Goal: Task Accomplishment & Management: Complete application form

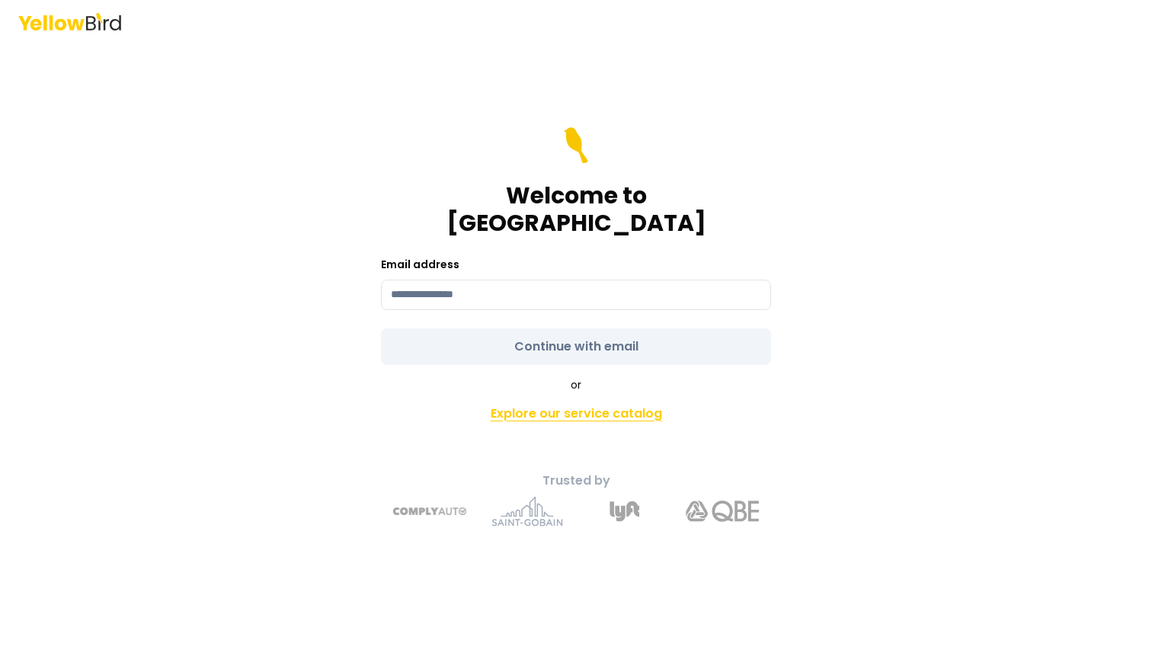
click at [517, 402] on link "Explore our service catalog" at bounding box center [576, 414] width 536 height 30
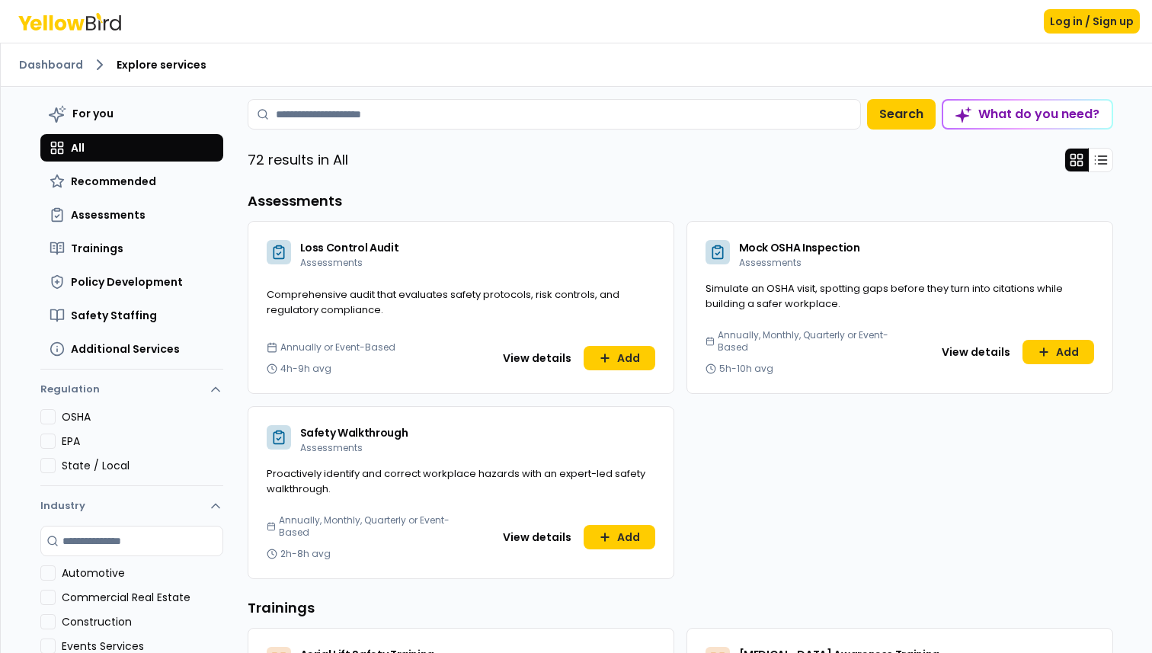
click at [679, 411] on div "Loss Control Audit Assessments Comprehensive audit that evaluates safety protoc…" at bounding box center [681, 400] width 866 height 358
click at [1058, 352] on button "Add" at bounding box center [1059, 352] width 72 height 24
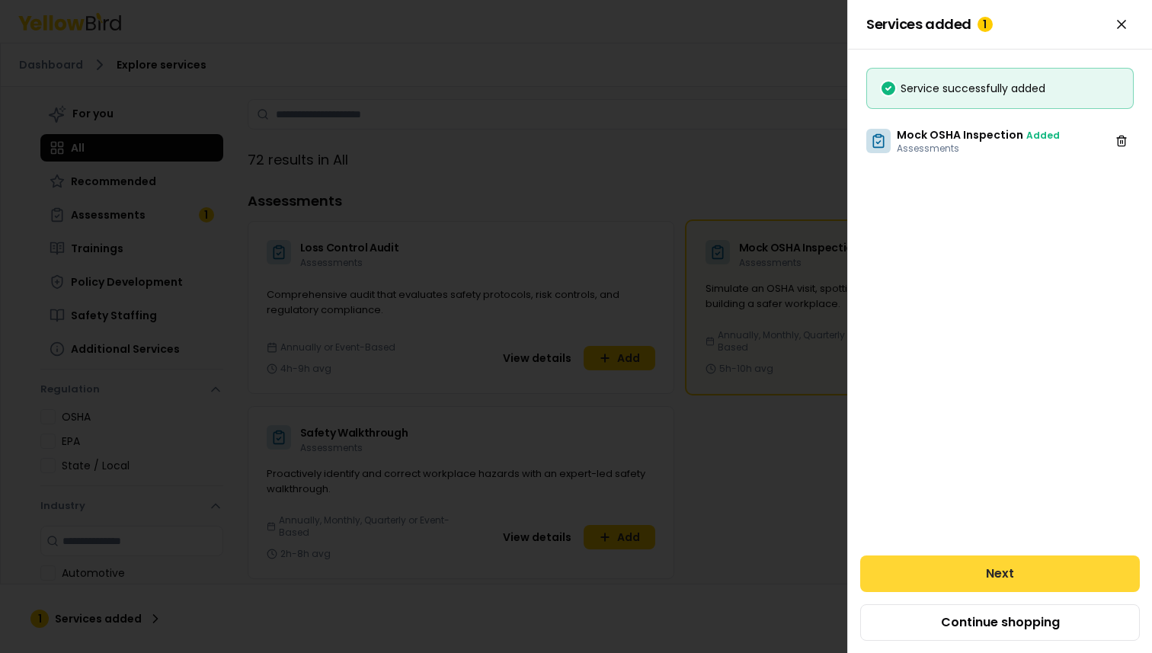
click at [965, 574] on button "Next" at bounding box center [1000, 573] width 280 height 37
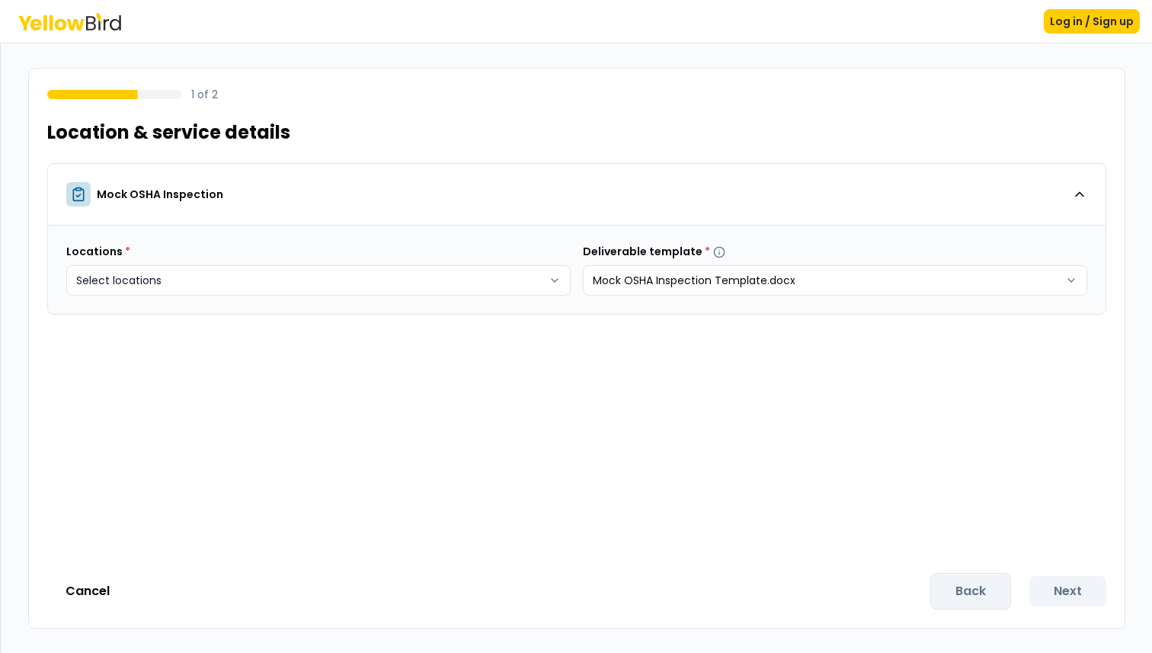
click at [476, 284] on body "Log in / Sign up 1 of 2 Location & service details Mock OSHA Inspection Locatio…" at bounding box center [576, 326] width 1152 height 653
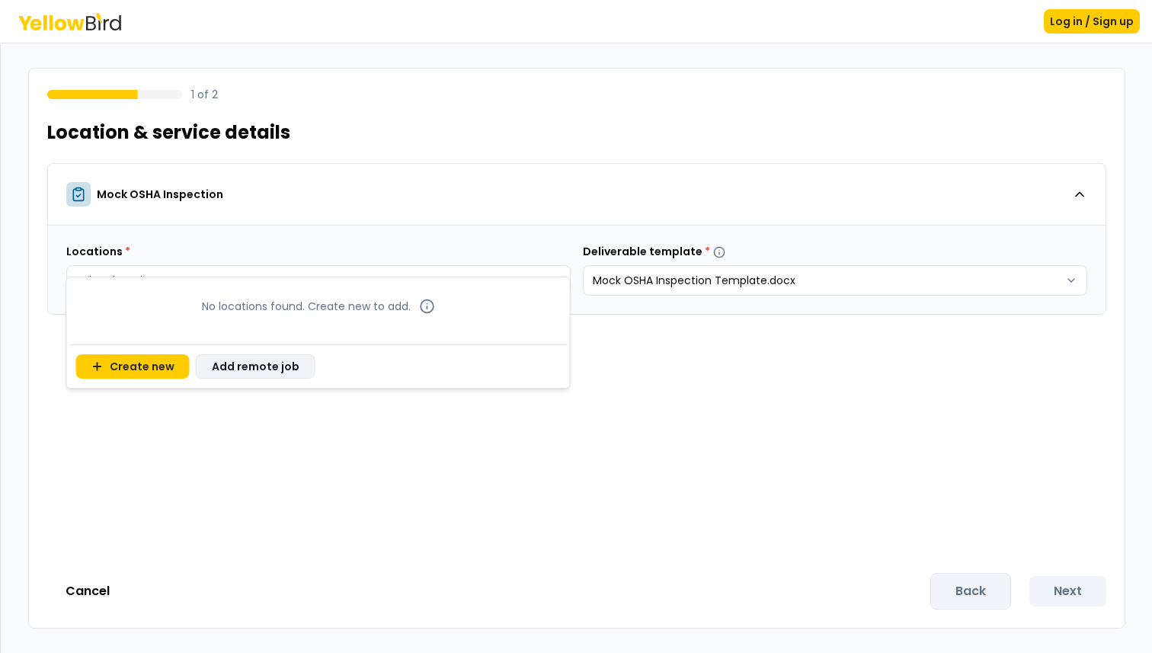
click at [251, 370] on button "Add remote job" at bounding box center [256, 366] width 120 height 24
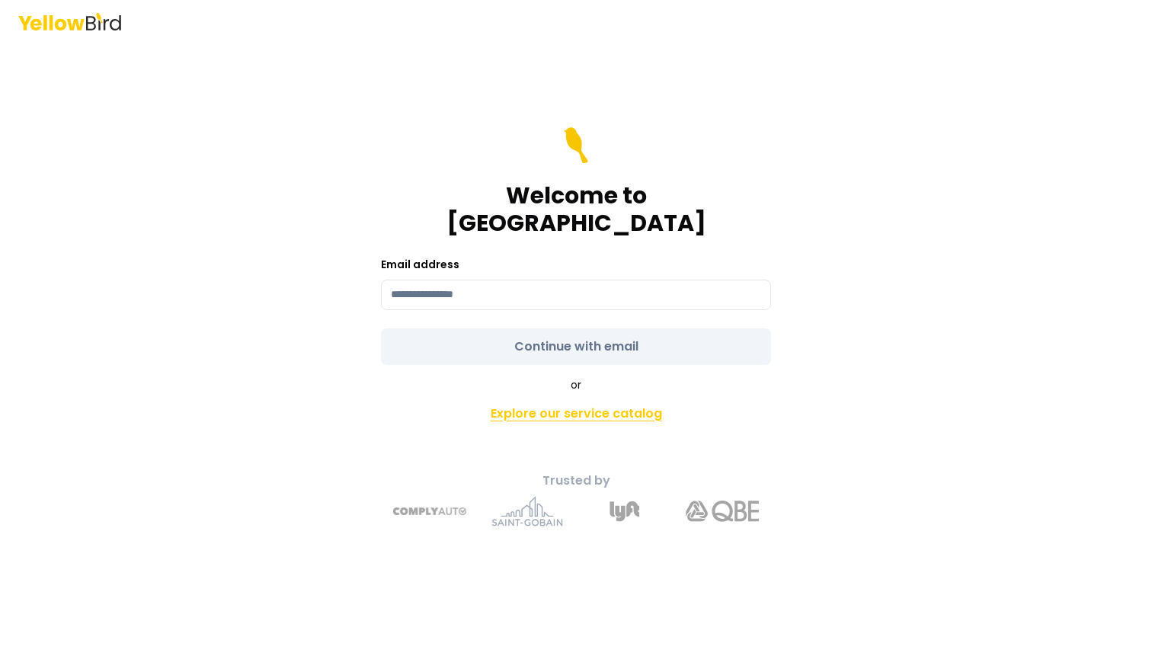
click at [522, 402] on link "Explore our service catalog" at bounding box center [576, 414] width 536 height 30
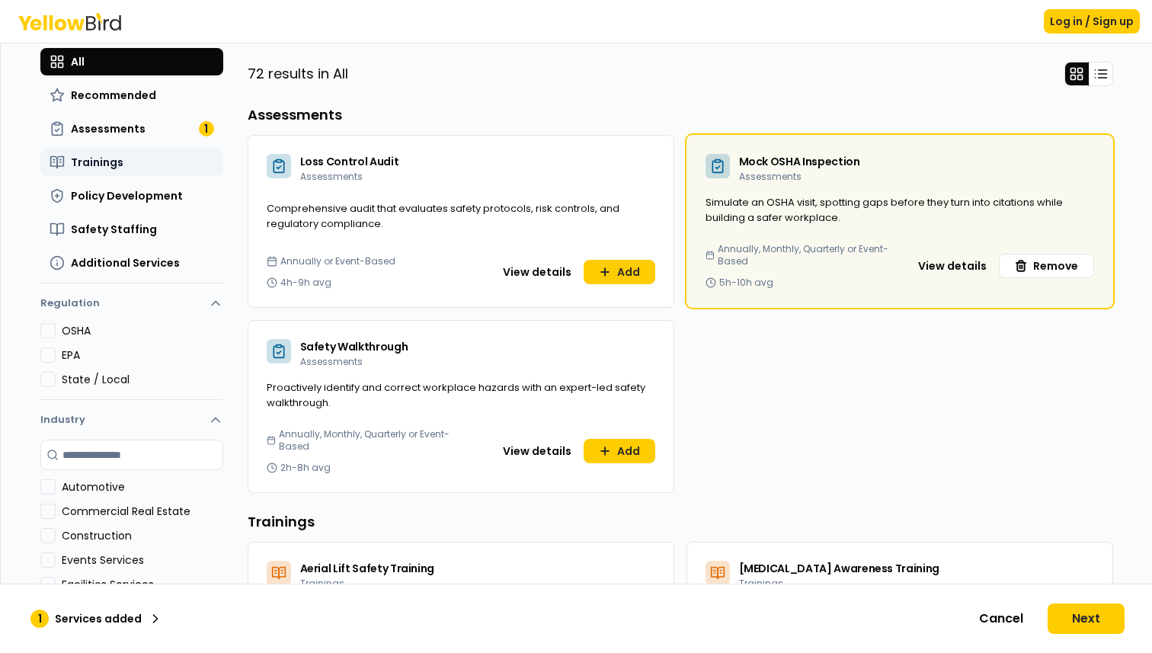
scroll to position [93, 0]
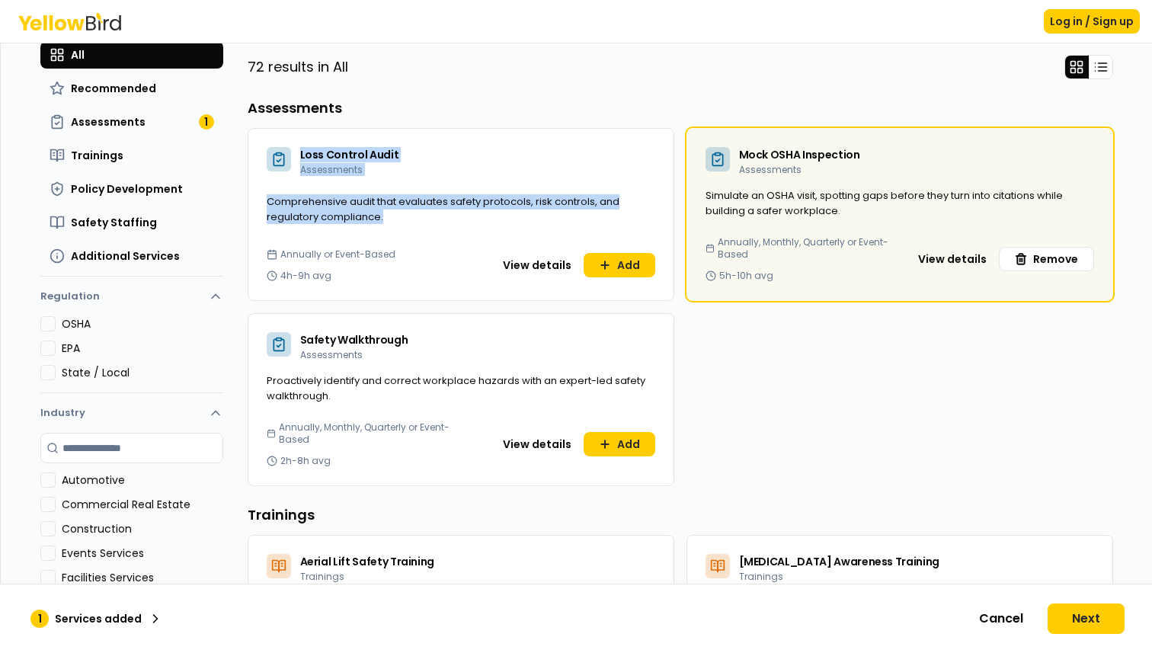
drag, startPoint x: 295, startPoint y: 156, endPoint x: 416, endPoint y: 244, distance: 149.5
click at [416, 244] on div "Loss Control Audit Assessments Comprehensive audit that evaluates safety protoc…" at bounding box center [461, 214] width 427 height 173
click at [547, 267] on button "View details" at bounding box center [537, 265] width 87 height 24
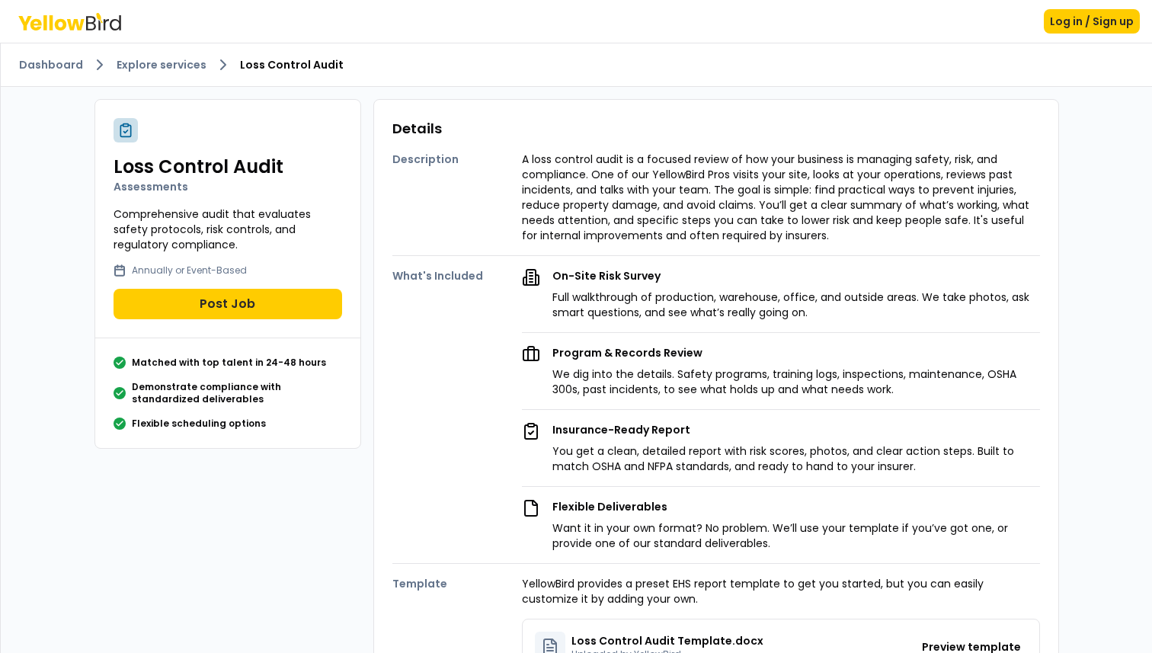
click at [55, 24] on icon at bounding box center [60, 23] width 11 height 11
